Goal: Task Accomplishment & Management: Complete application form

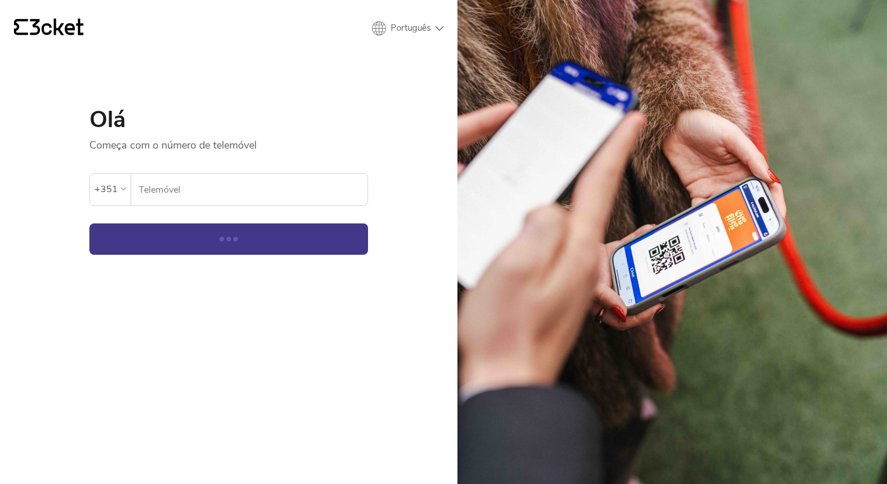
click at [188, 192] on input "Telemóvel" at bounding box center [252, 190] width 229 height 32
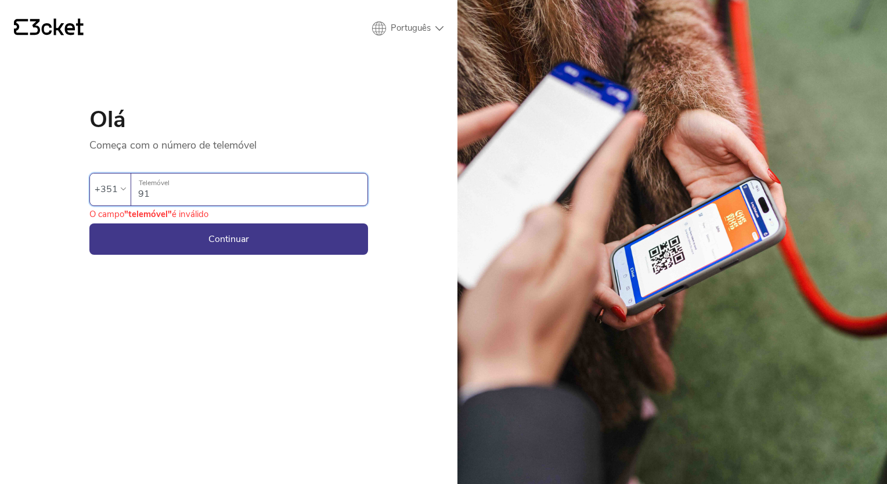
type input "913217768"
click at [212, 239] on button "Continuar" at bounding box center [228, 239] width 279 height 31
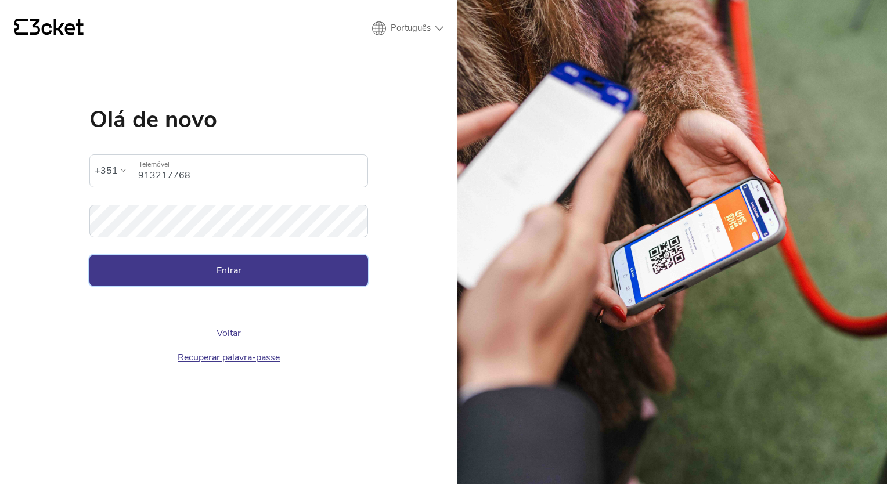
click at [356, 265] on button "Entrar" at bounding box center [228, 270] width 279 height 31
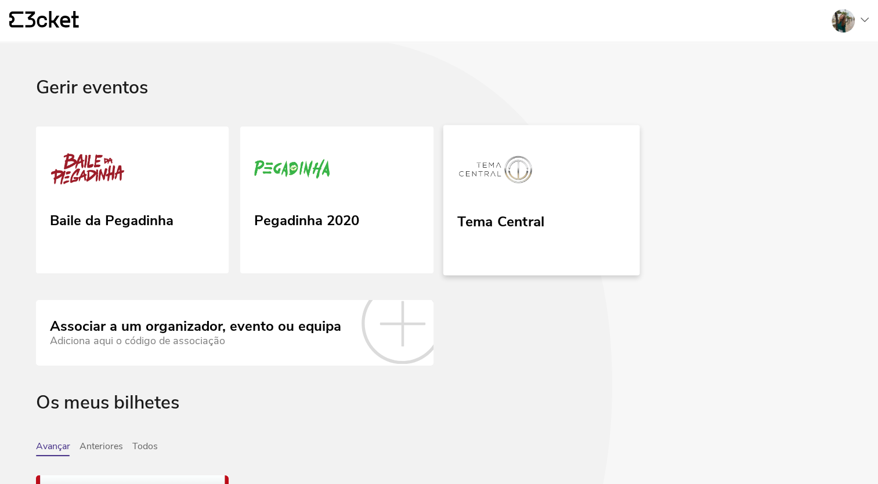
click at [475, 236] on div "Tema Central" at bounding box center [500, 233] width 87 height 48
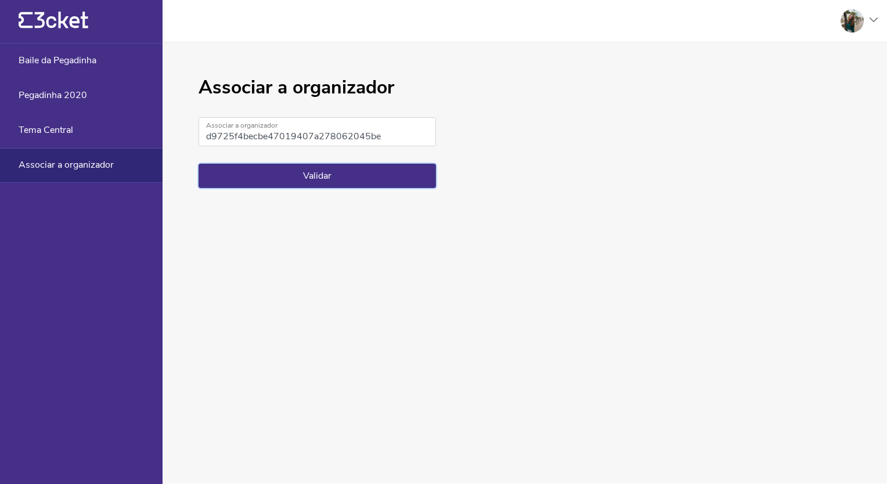
click at [384, 182] on button "Validar" at bounding box center [317, 176] width 237 height 24
drag, startPoint x: 388, startPoint y: 137, endPoint x: 206, endPoint y: 140, distance: 182.9
click at [206, 140] on input "d9725f4becbe47019407a278062045be" at bounding box center [317, 131] width 237 height 29
click at [273, 180] on button "Validar" at bounding box center [317, 176] width 237 height 24
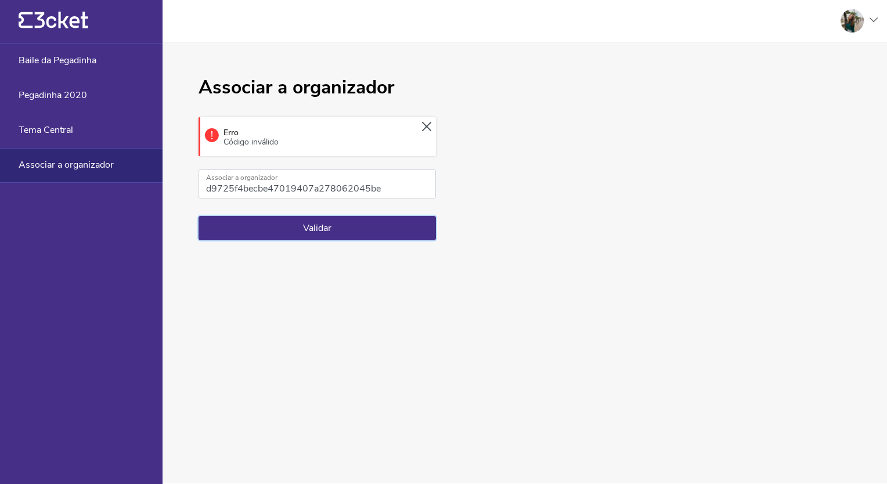
click at [307, 228] on button "Validar" at bounding box center [317, 228] width 237 height 24
drag, startPoint x: 313, startPoint y: 183, endPoint x: 202, endPoint y: 184, distance: 110.9
click at [202, 184] on input "d9725f4becbe47019407a278062045be" at bounding box center [317, 184] width 237 height 29
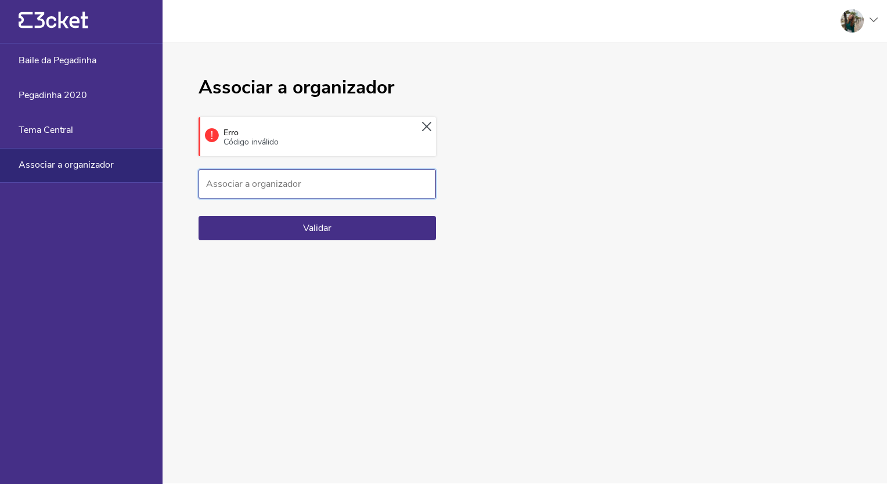
paste input "d9725f4becbe47019407a278062045be"
type input "d9725f4becbe47019407a278062045be"
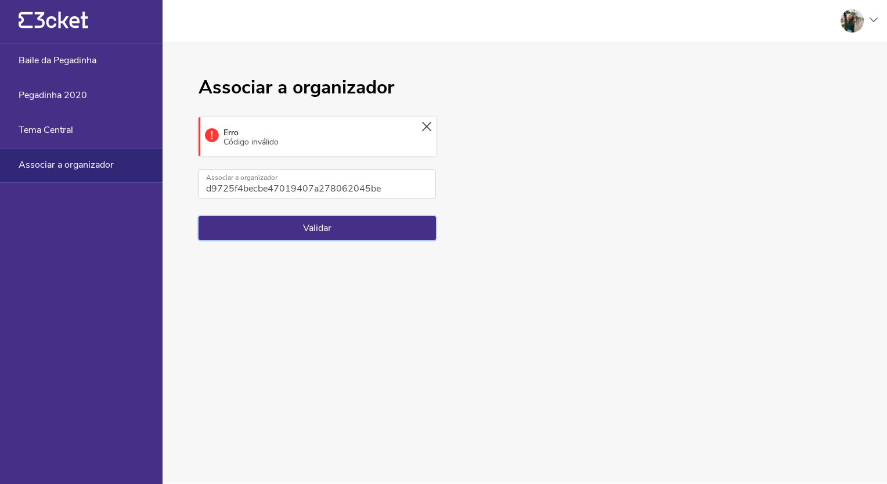
click at [262, 234] on button "Validar" at bounding box center [317, 228] width 237 height 24
click at [132, 132] on div "Tema Central" at bounding box center [81, 130] width 163 height 35
